Goal: Task Accomplishment & Management: Use online tool/utility

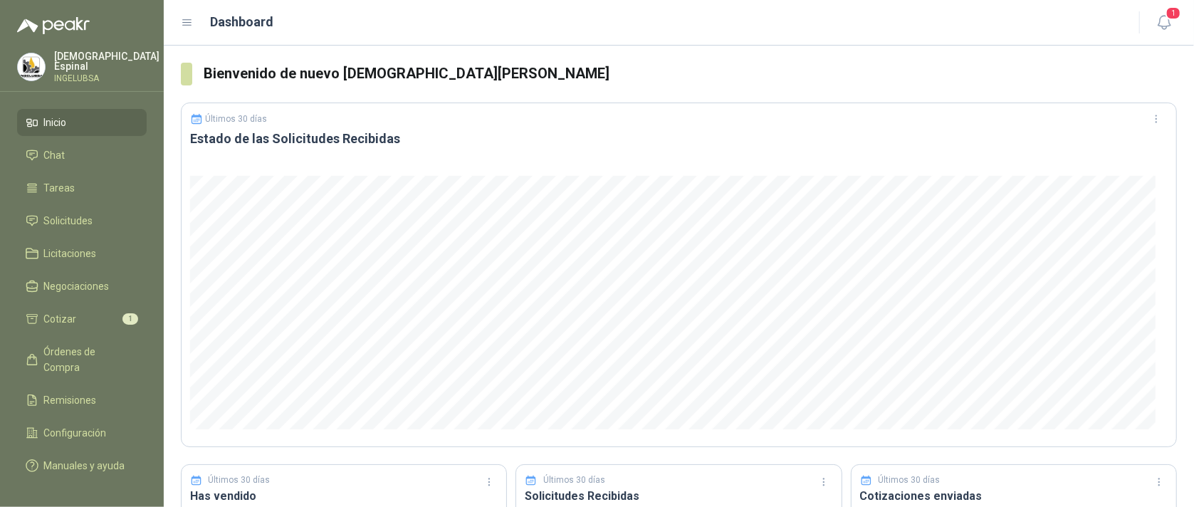
click at [60, 115] on span "Inicio" at bounding box center [55, 123] width 23 height 16
click at [68, 315] on span "Cotizar" at bounding box center [60, 319] width 33 height 16
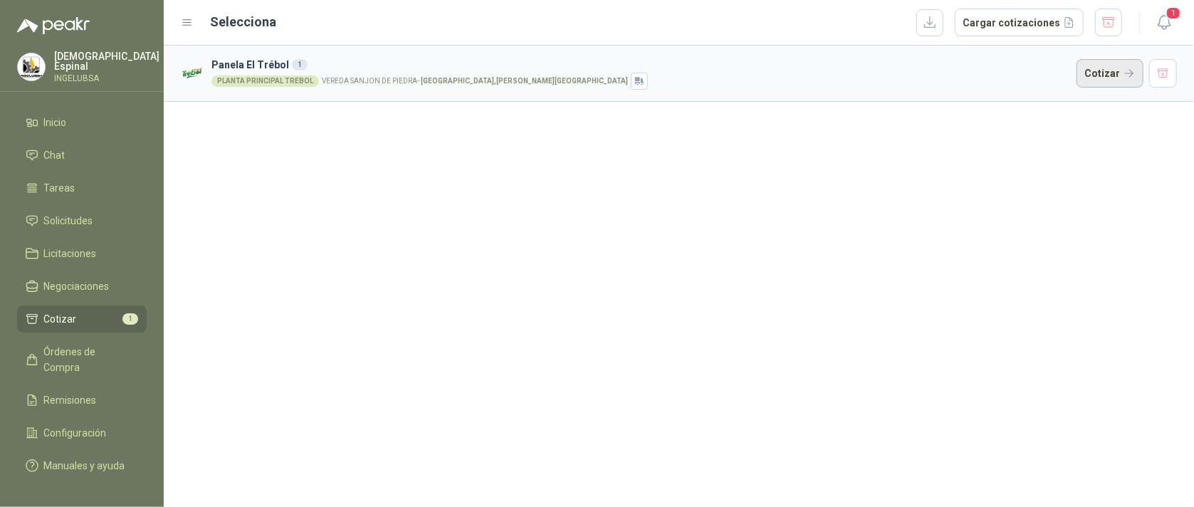
click at [1114, 66] on button "Cotizar" at bounding box center [1110, 73] width 67 height 28
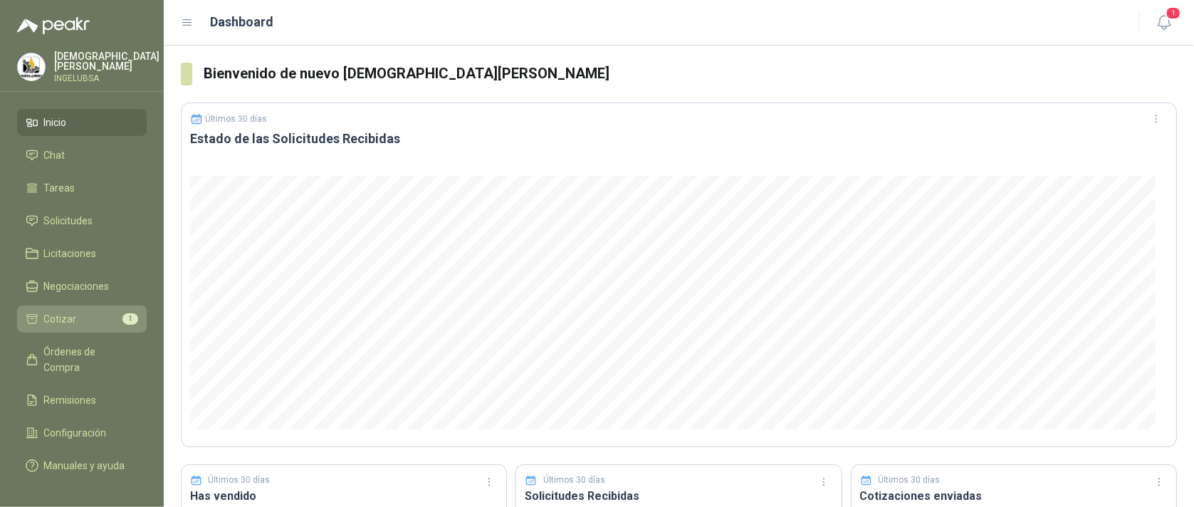
click at [75, 315] on li "Cotizar 1" at bounding box center [82, 319] width 113 height 16
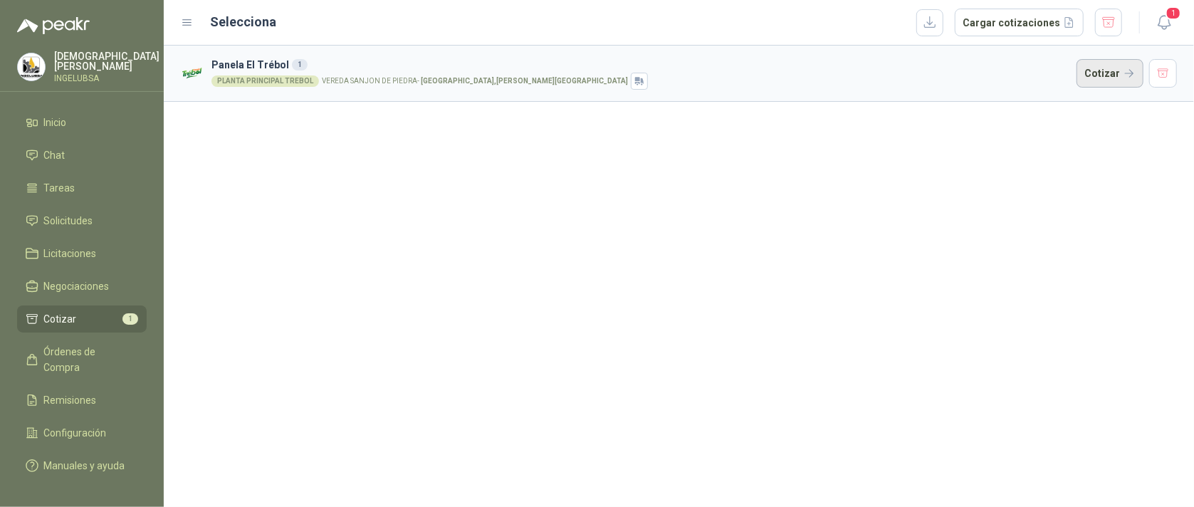
click at [1090, 73] on button "Cotizar" at bounding box center [1110, 73] width 67 height 28
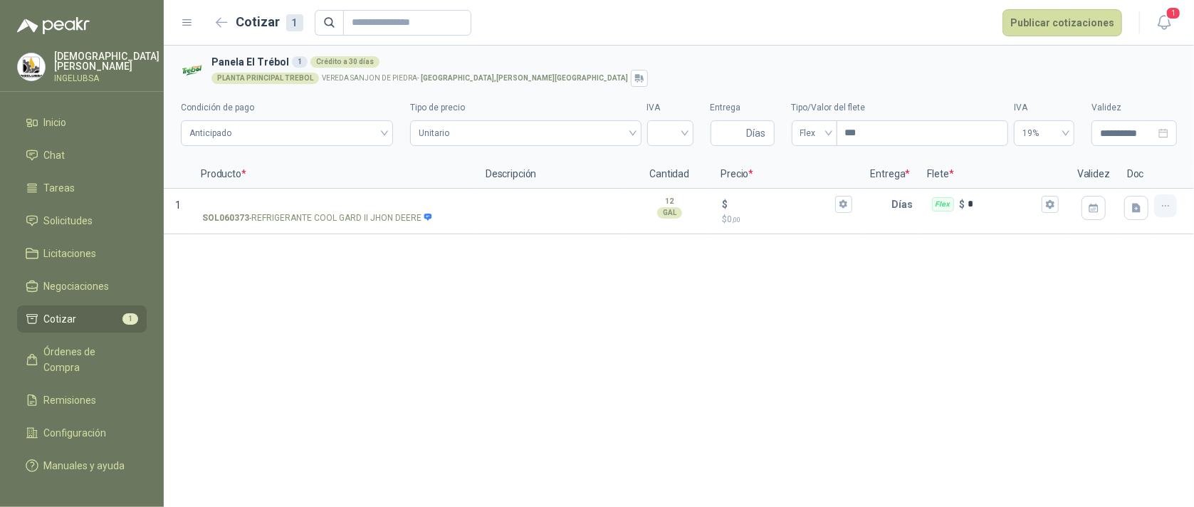
click at [1171, 209] on icon "button" at bounding box center [1166, 206] width 12 height 12
click at [925, 291] on div "**********" at bounding box center [679, 276] width 1030 height 461
click at [1168, 25] on icon "button" at bounding box center [1165, 23] width 18 height 18
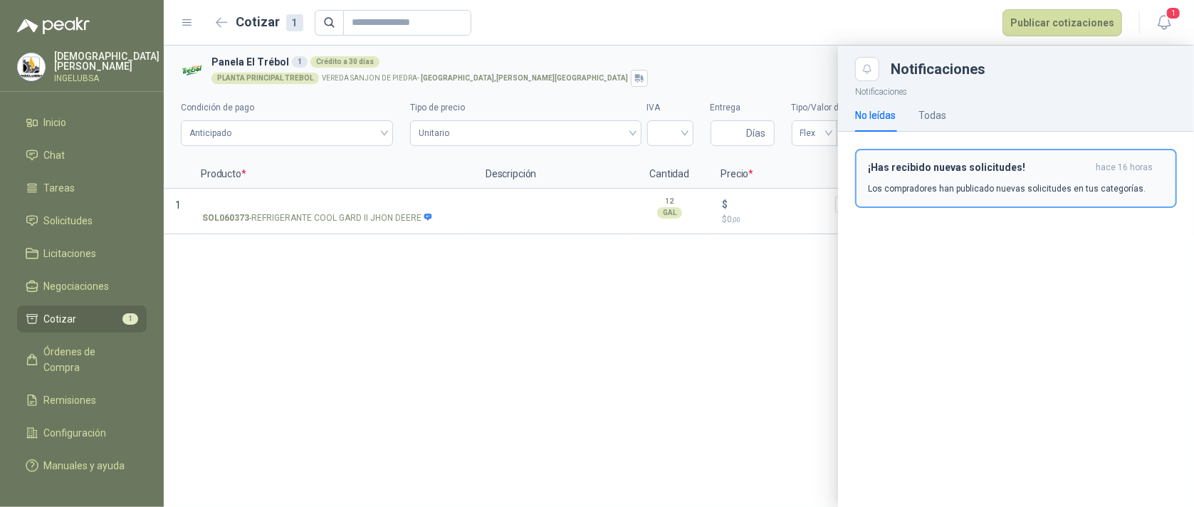
click at [1065, 179] on div "¡Has recibido nuevas solicitudes! hace 16 horas Los compradores han publicado n…" at bounding box center [1016, 178] width 296 height 33
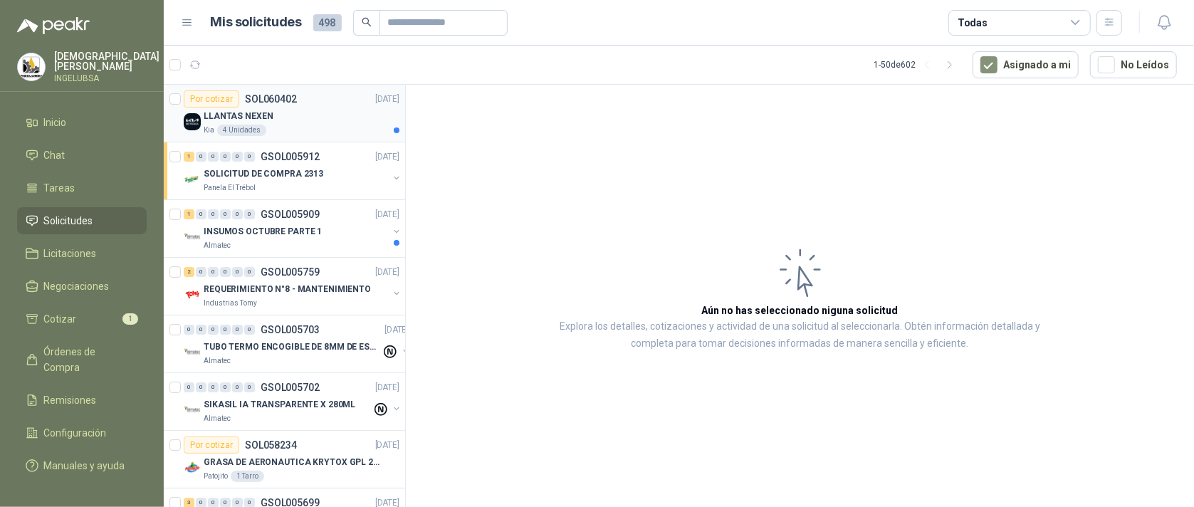
click at [331, 118] on div "LLANTAS NEXEN" at bounding box center [302, 116] width 196 height 17
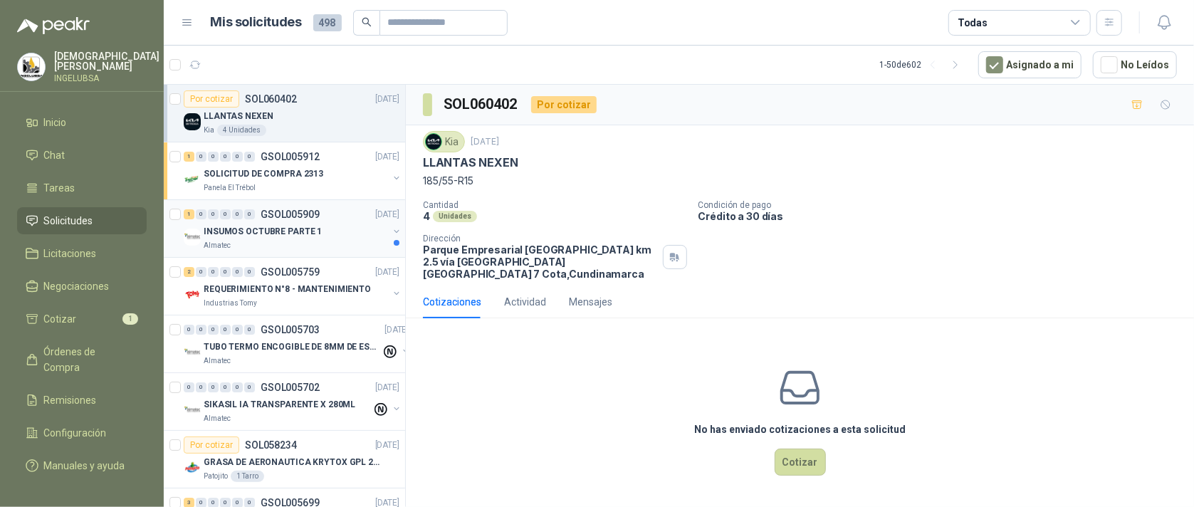
click at [330, 239] on div "INSUMOS OCTUBRE PARTE 1" at bounding box center [296, 231] width 184 height 17
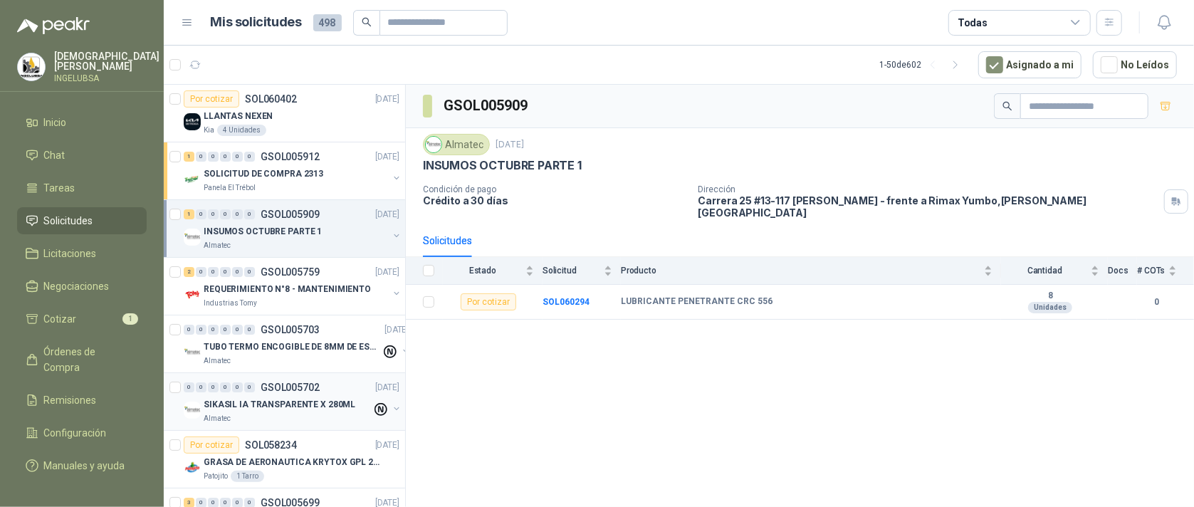
click at [391, 412] on button "button" at bounding box center [396, 408] width 11 height 11
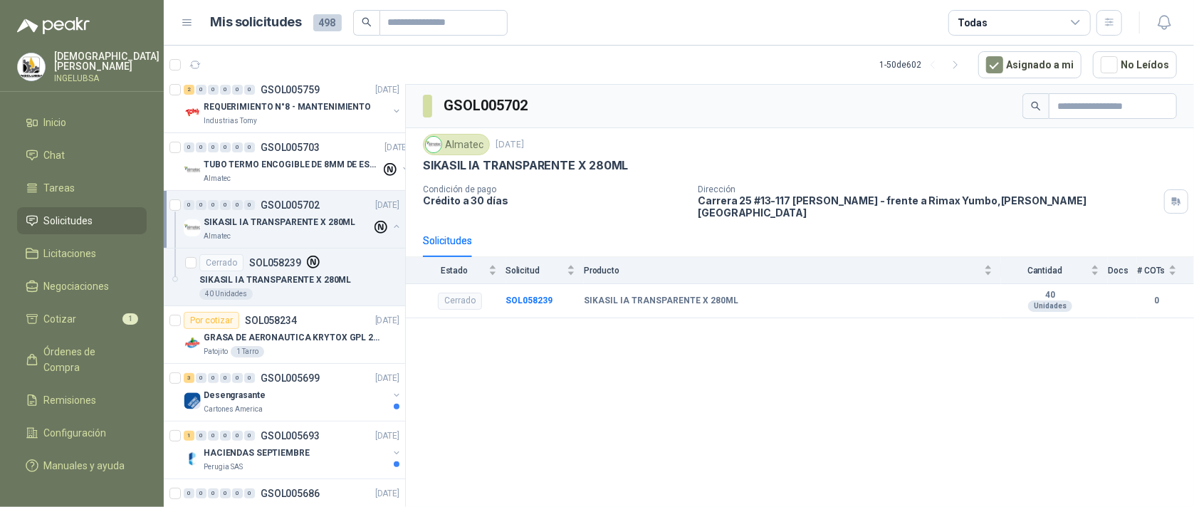
scroll to position [204, 0]
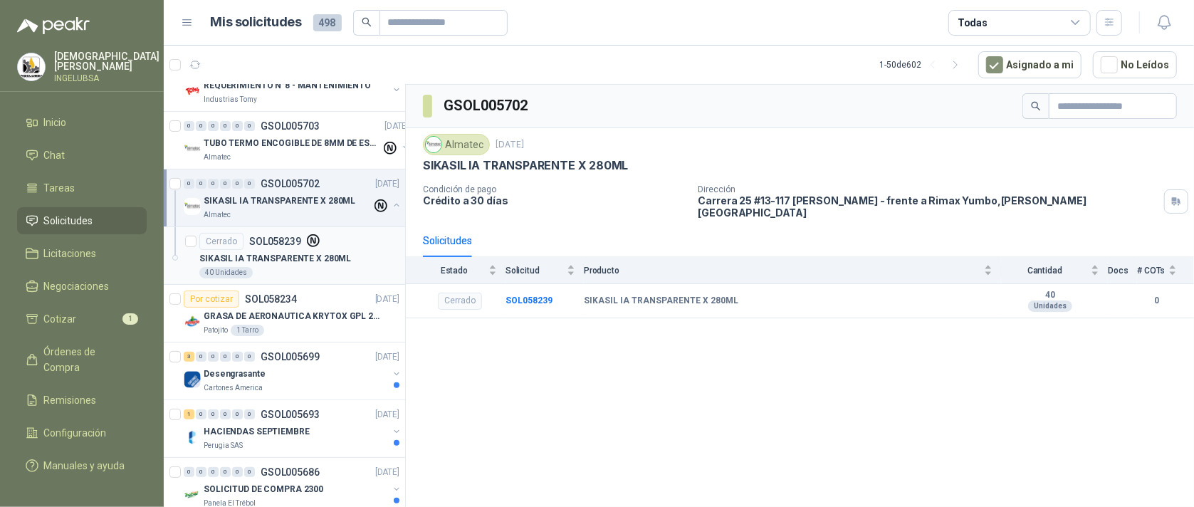
click at [313, 240] on icon at bounding box center [314, 241] width 14 height 14
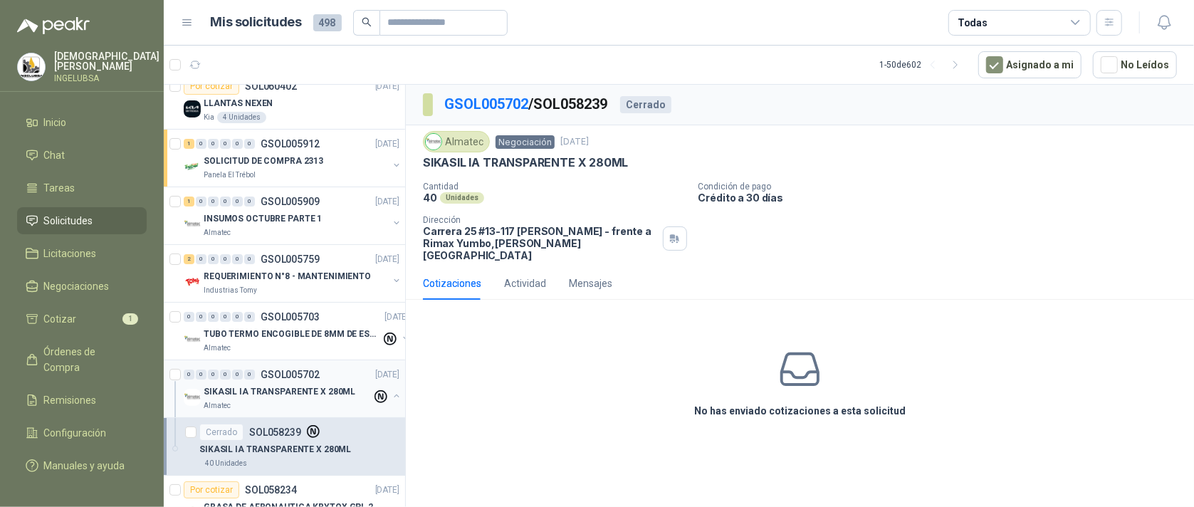
scroll to position [11, 0]
click at [391, 278] on button "button" at bounding box center [396, 281] width 11 height 11
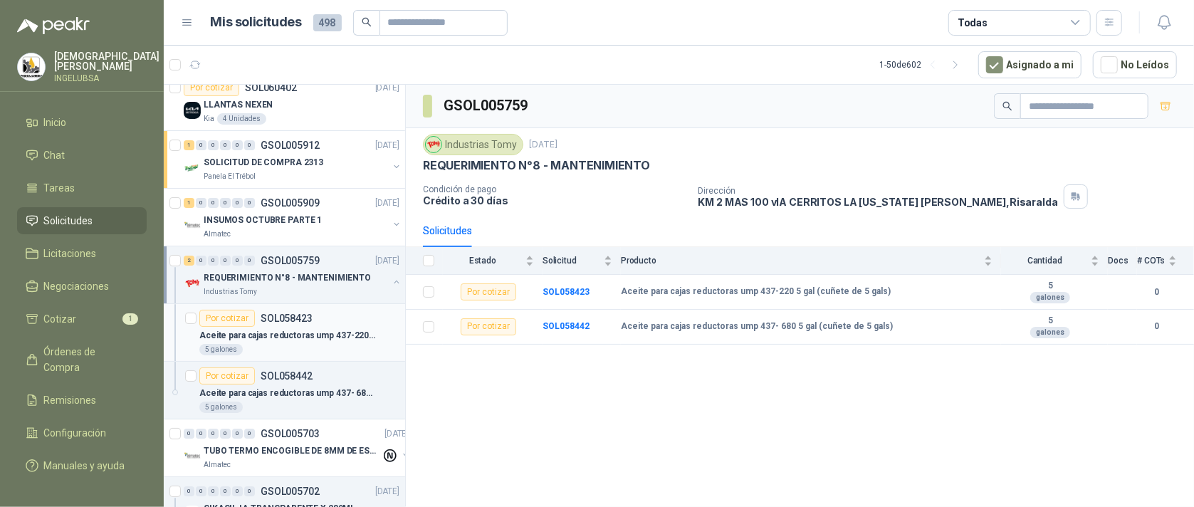
click at [350, 319] on div "Por cotizar SOL058423" at bounding box center [299, 318] width 200 height 17
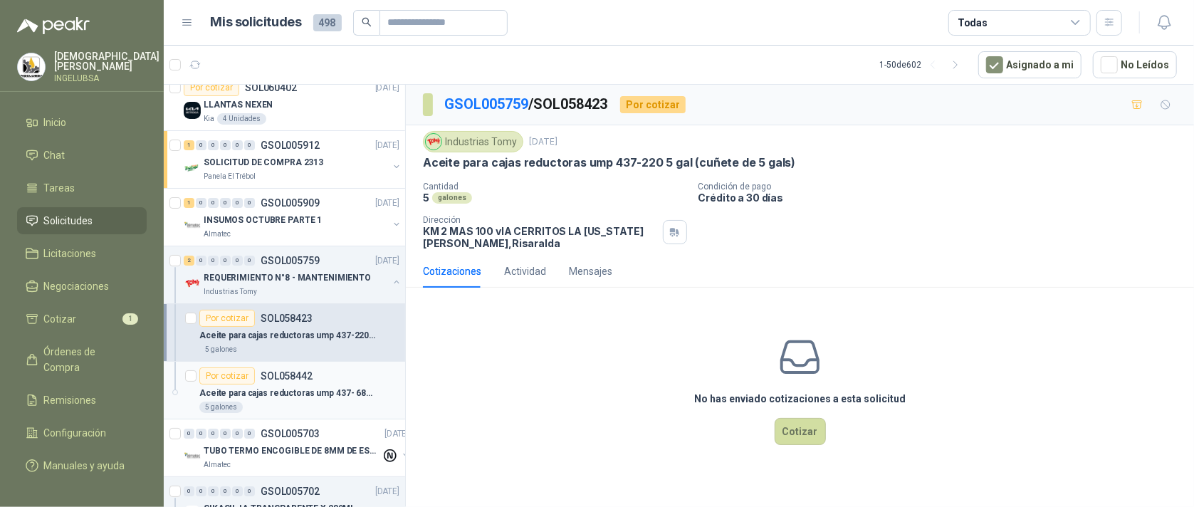
click at [361, 392] on p "Aceite para cajas reductoras ump 437- 680 5 gal (cuñete de 5 gals)" at bounding box center [287, 394] width 177 height 14
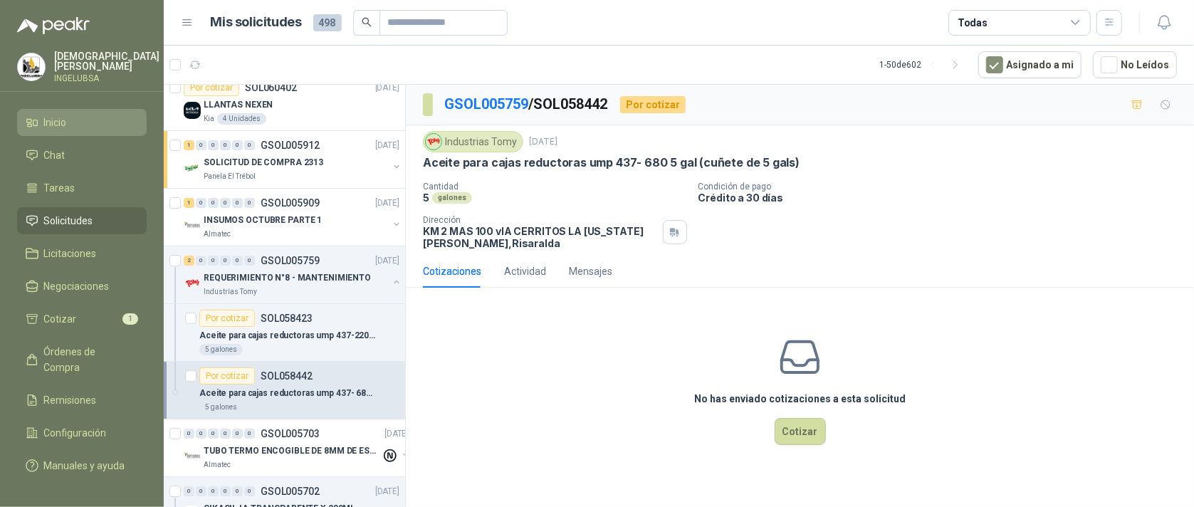
click at [62, 117] on span "Inicio" at bounding box center [55, 123] width 23 height 16
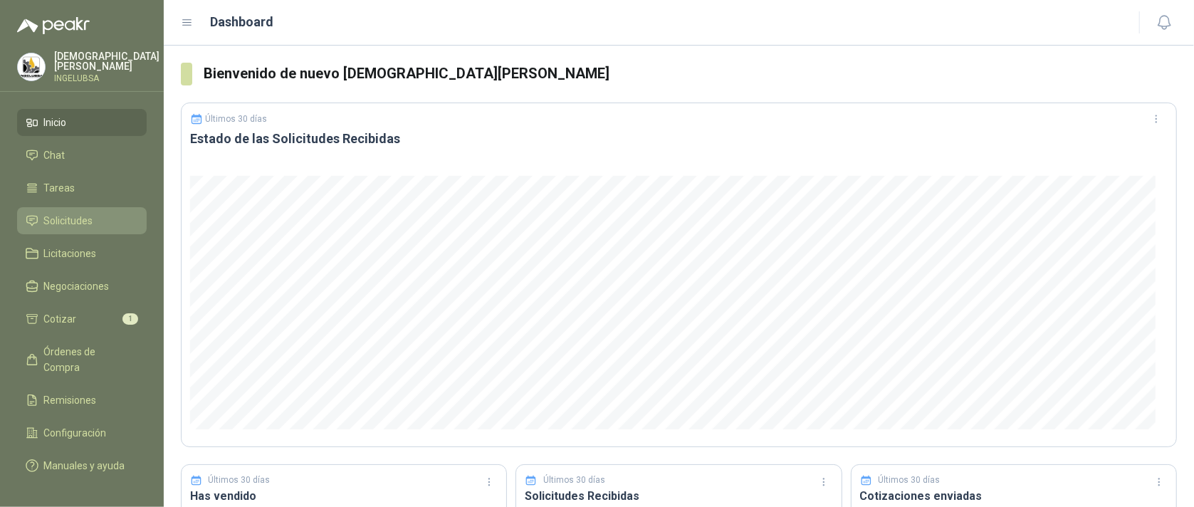
click at [75, 215] on span "Solicitudes" at bounding box center [68, 221] width 49 height 16
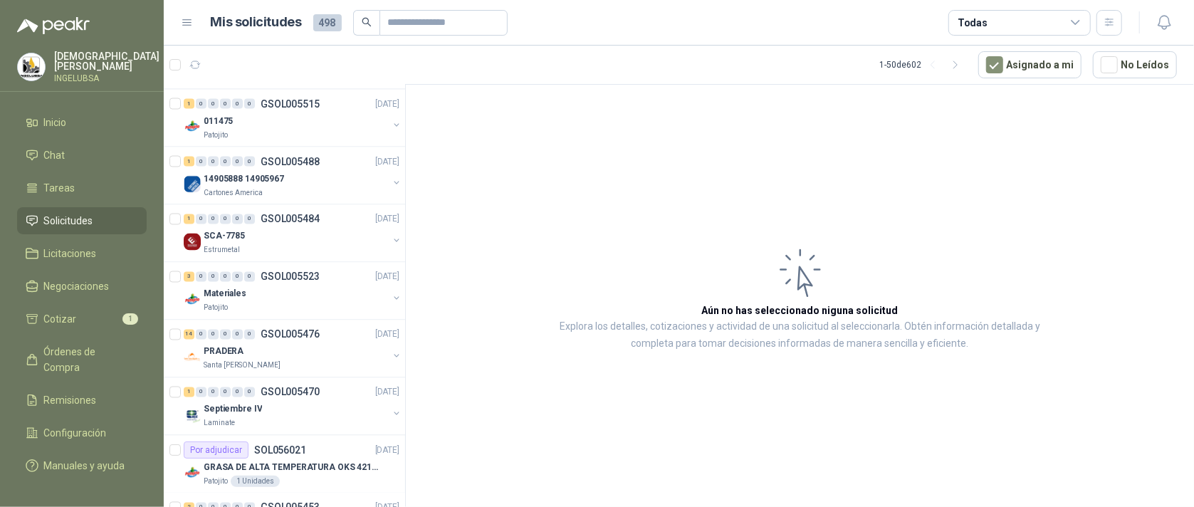
scroll to position [2500, 0]
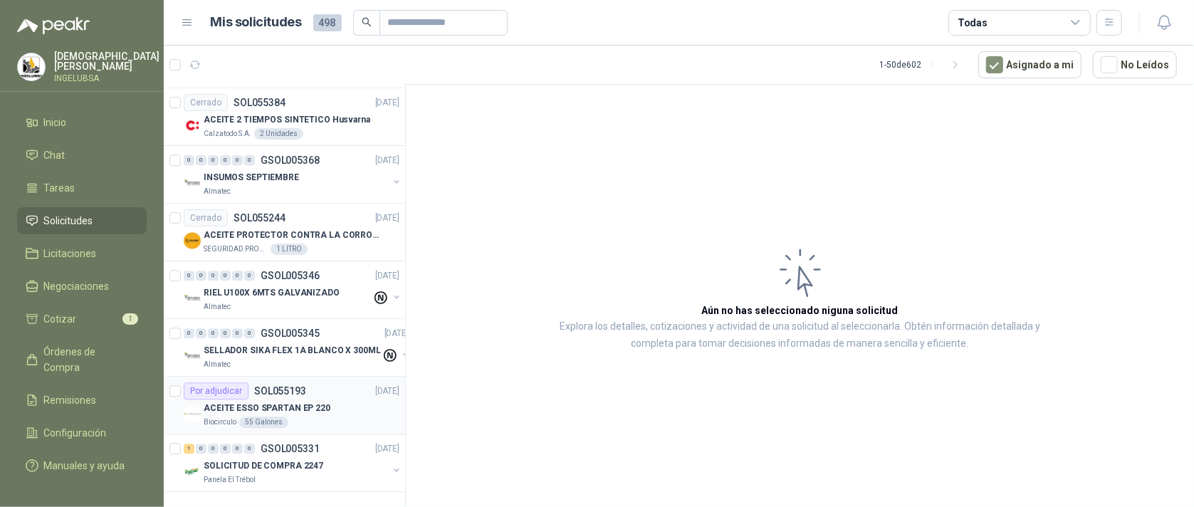
click at [338, 400] on div "ACEITE ESSO SPARTAN EP 220" at bounding box center [302, 408] width 196 height 17
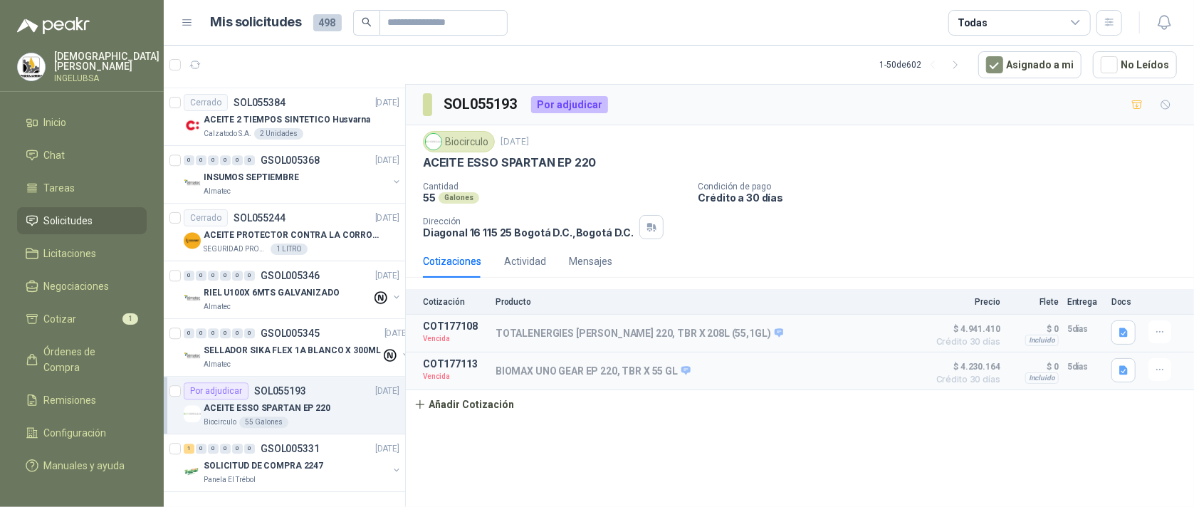
scroll to position [2497, 0]
